Goal: Information Seeking & Learning: Learn about a topic

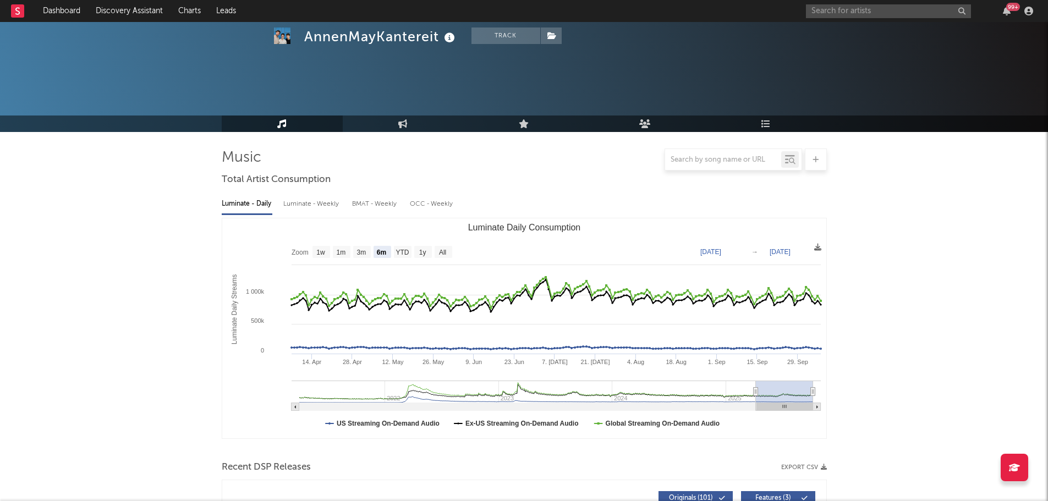
select select "6m"
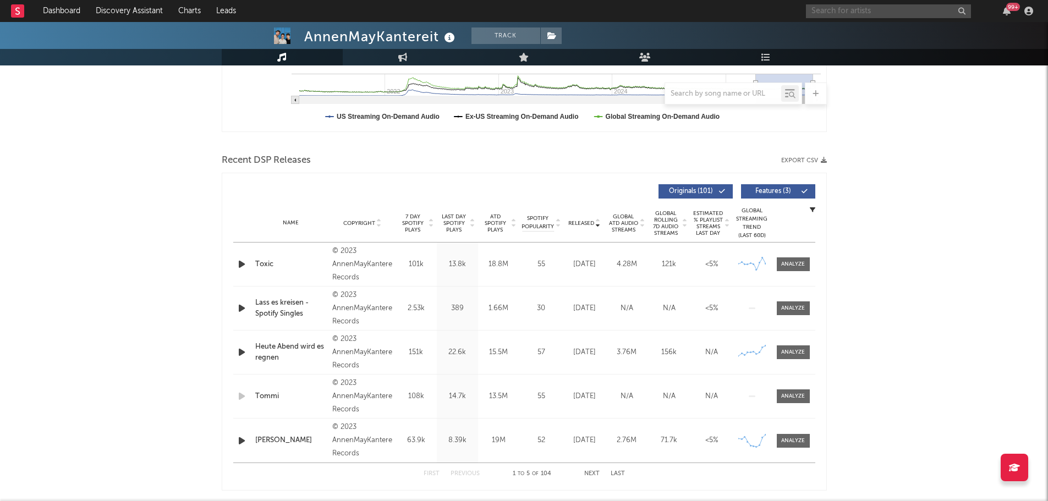
click at [836, 11] on input "text" at bounding box center [888, 11] width 165 height 14
type input "deichkind"
click at [867, 30] on div "Deichkind" at bounding box center [904, 32] width 121 height 13
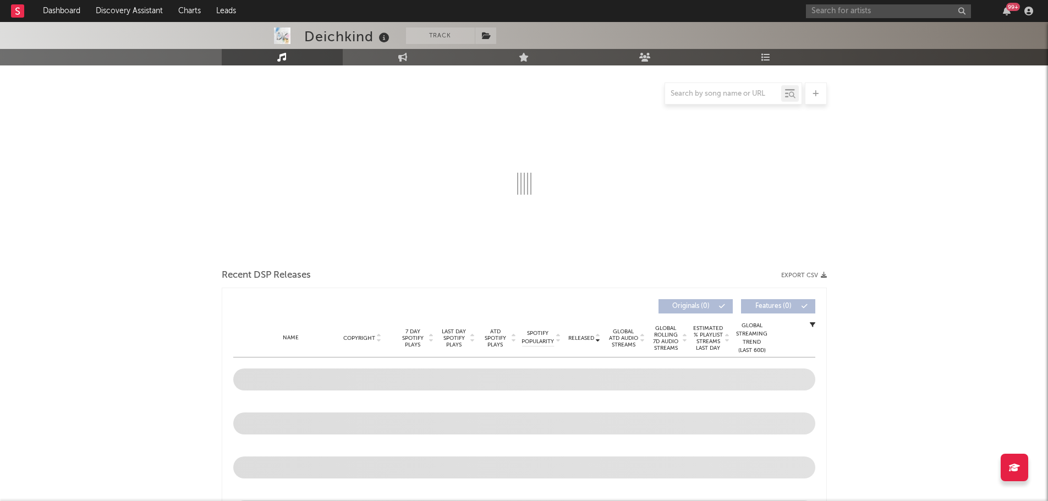
scroll to position [110, 0]
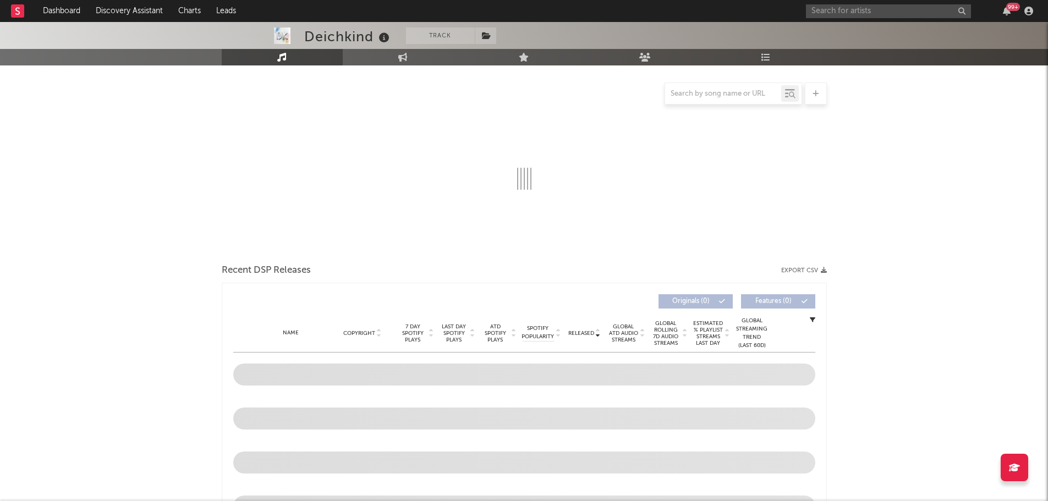
select select "6m"
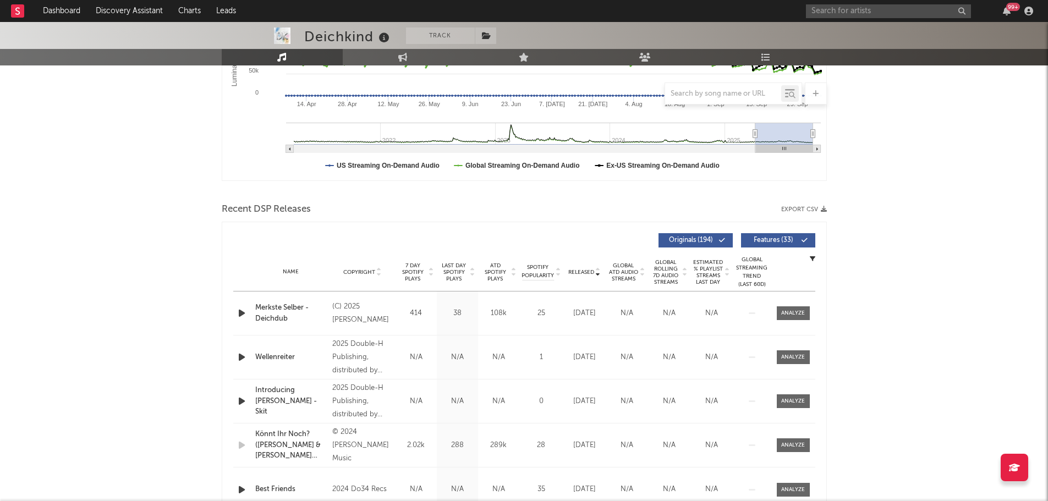
scroll to position [275, 0]
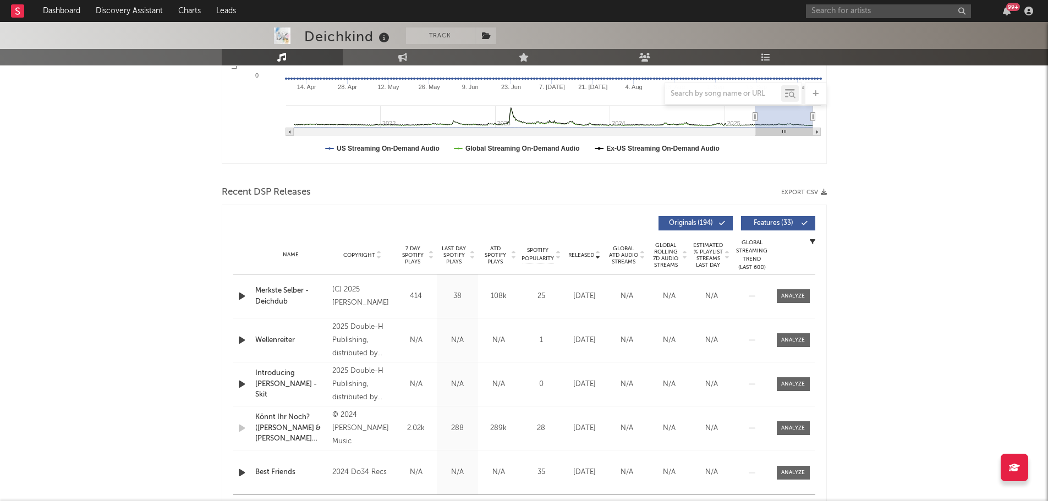
click at [594, 260] on div "Name Copyright Label Album Names Composer Names 7 Day Spotify Plays Last Day Sp…" at bounding box center [524, 255] width 582 height 38
click at [584, 256] on span "Released" at bounding box center [581, 255] width 26 height 7
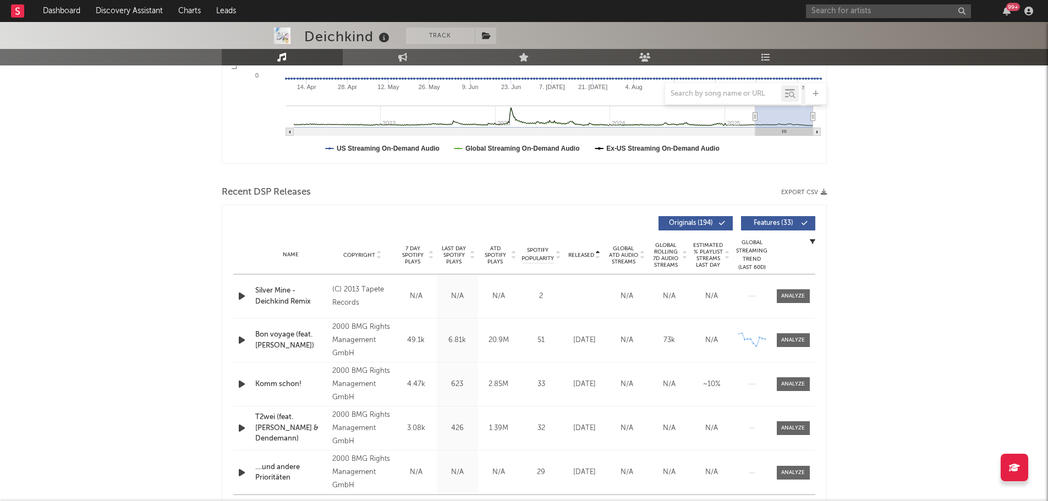
click at [584, 256] on span "Released" at bounding box center [581, 255] width 26 height 7
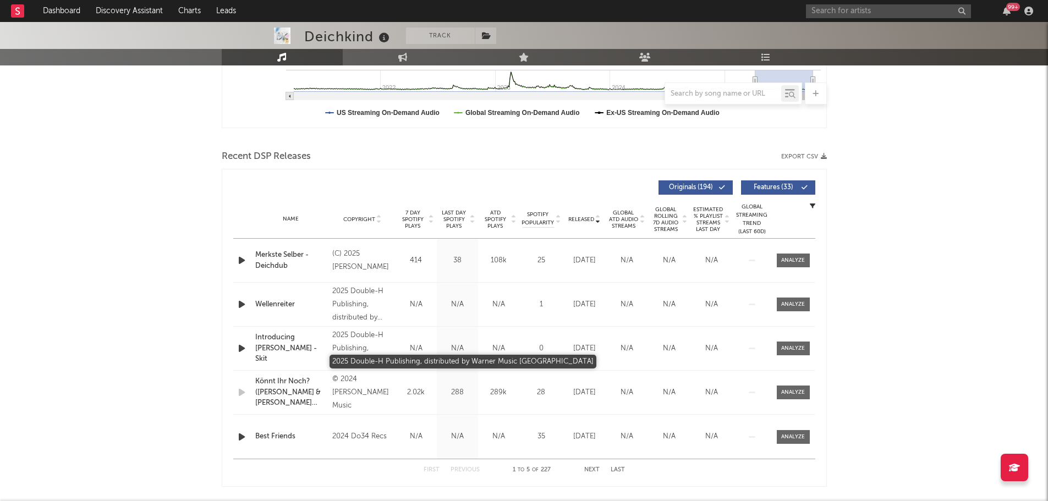
scroll to position [330, 0]
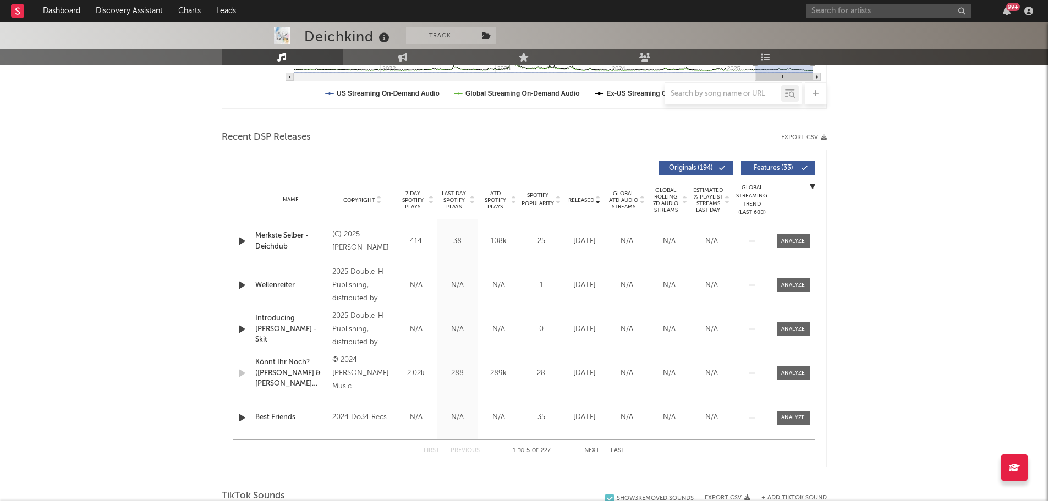
click at [766, 167] on span "Features ( 33 )" at bounding box center [773, 168] width 51 height 7
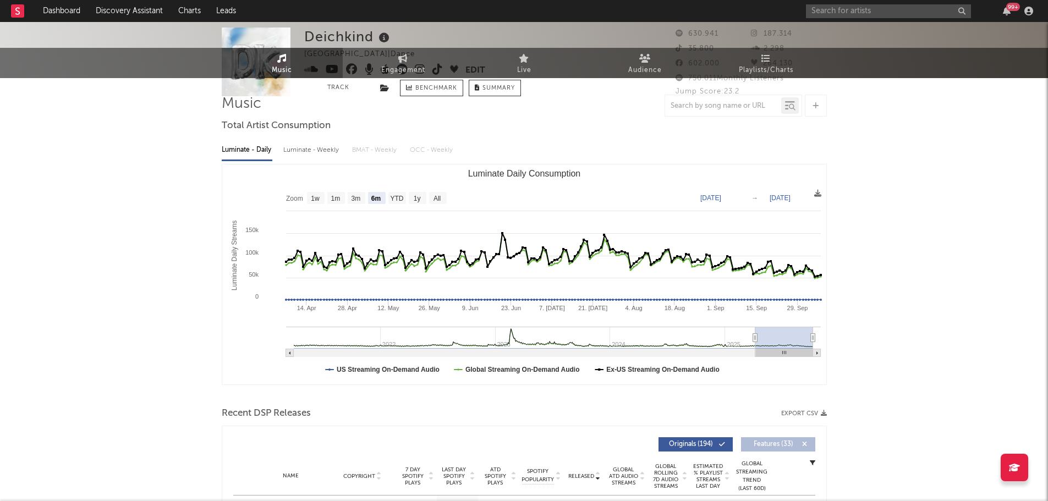
scroll to position [0, 0]
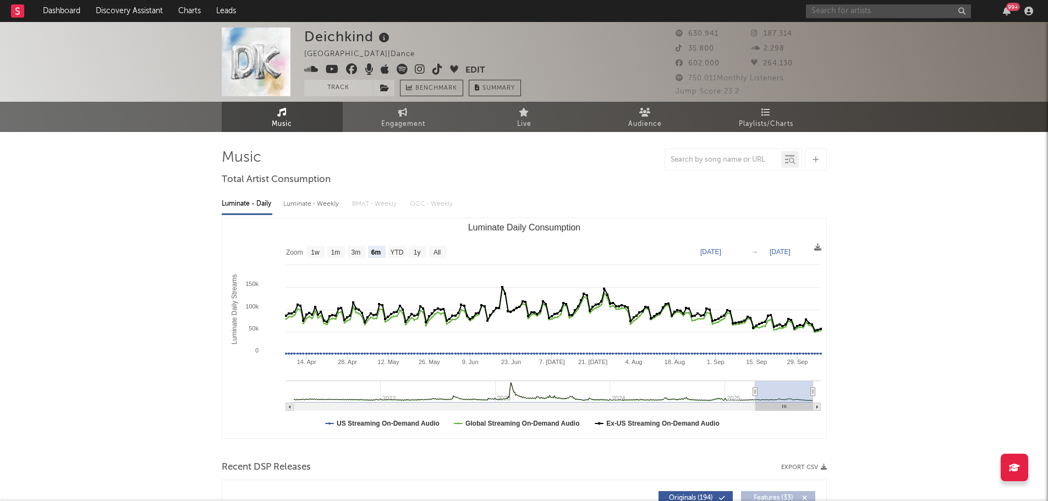
click at [860, 12] on input "text" at bounding box center [888, 11] width 165 height 14
click at [855, 10] on input "[PERSON_NAME]" at bounding box center [888, 11] width 165 height 14
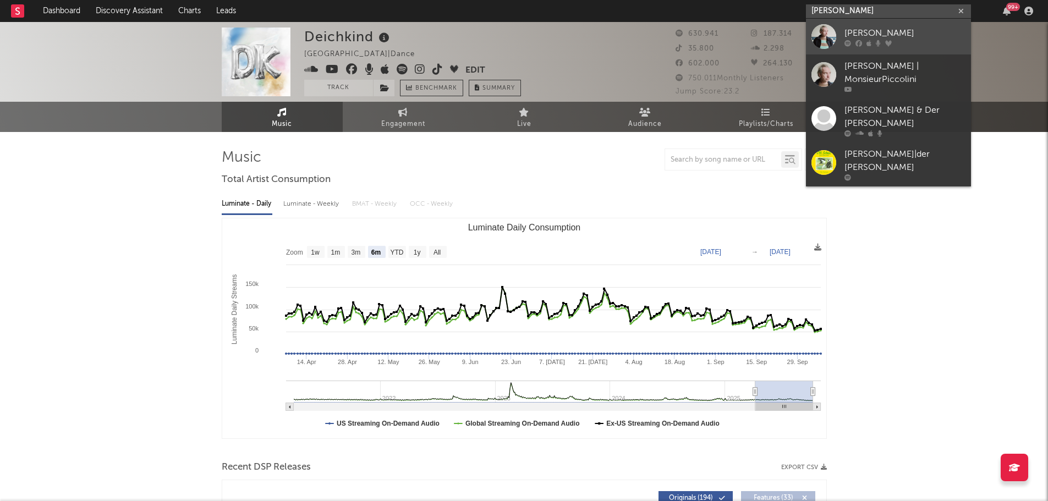
type input "[PERSON_NAME]"
click at [915, 29] on div "[PERSON_NAME]" at bounding box center [904, 32] width 121 height 13
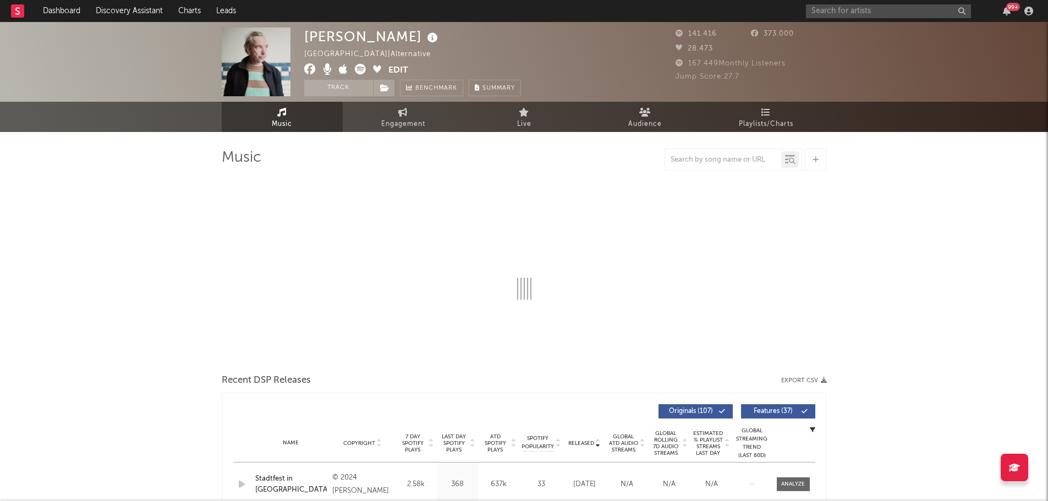
select select "6m"
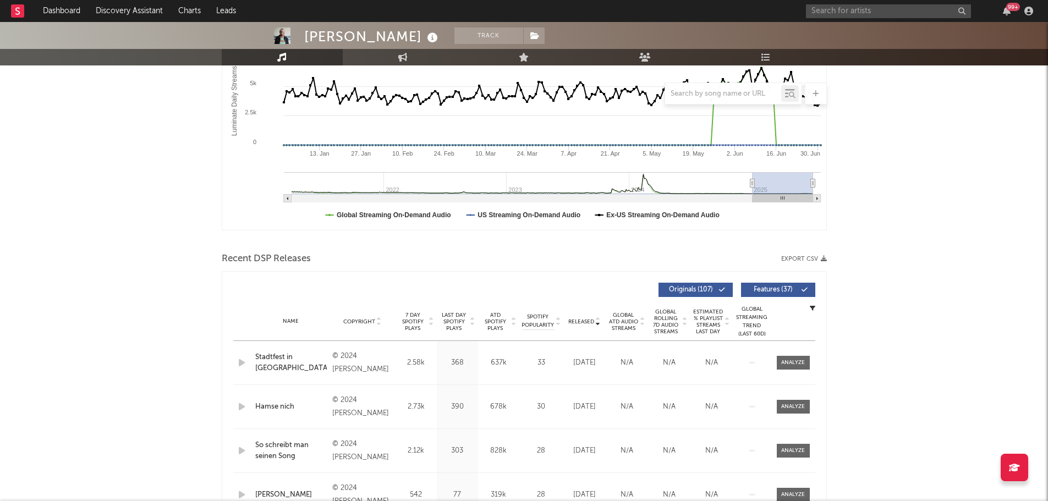
scroll to position [275, 0]
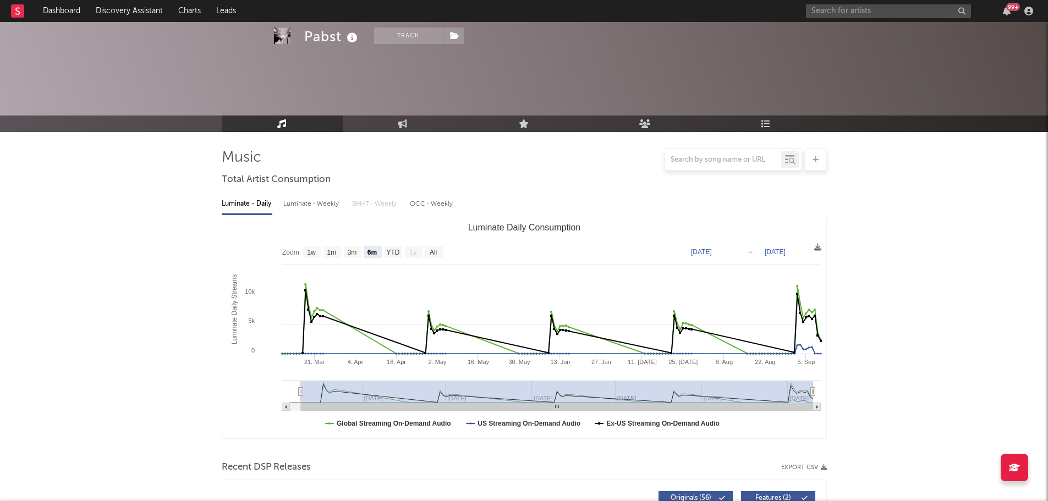
select select "6m"
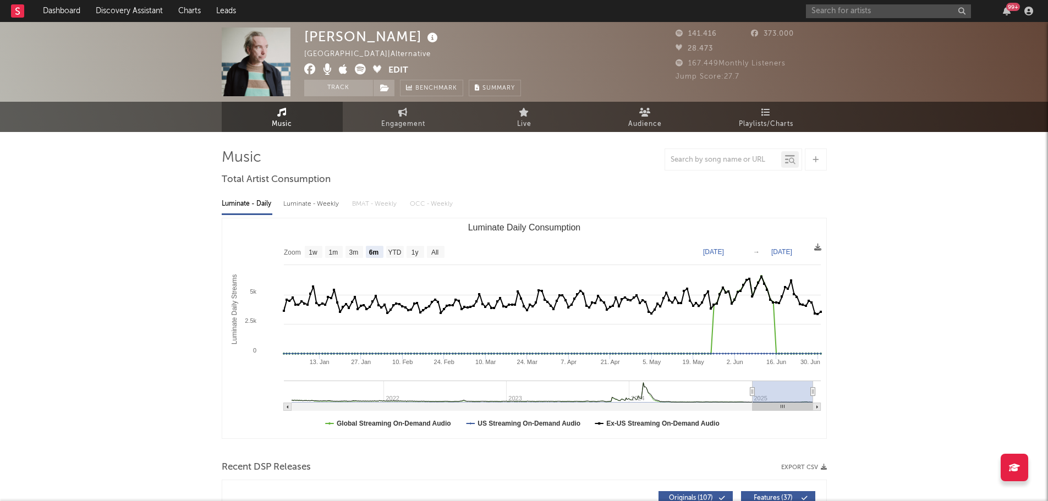
select select "6m"
click at [439, 200] on div "Luminate - Daily Luminate - Weekly BMAT - Weekly OCC - Weekly" at bounding box center [524, 204] width 605 height 19
click at [1028, 14] on icon "button" at bounding box center [1028, 11] width 9 height 9
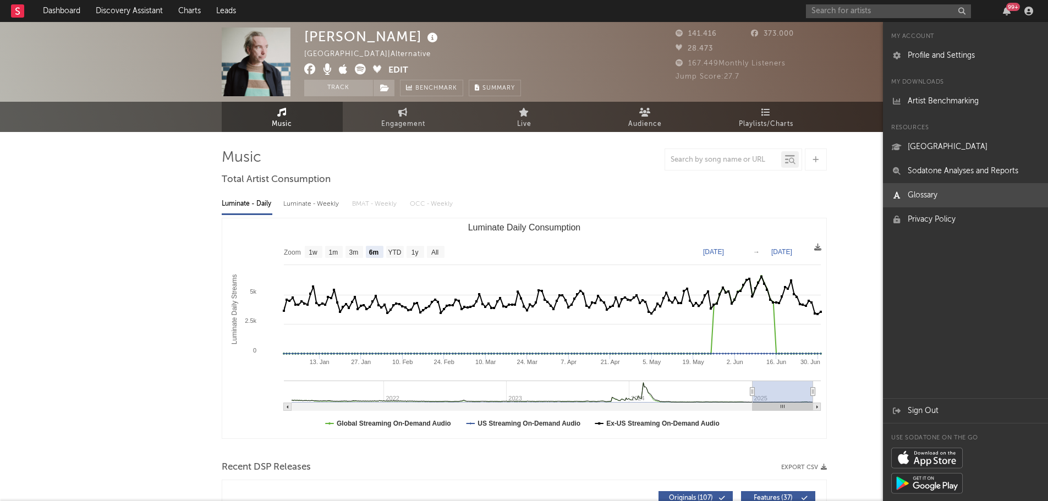
click at [946, 197] on link "Glossary" at bounding box center [965, 195] width 165 height 24
